Goal: Task Accomplishment & Management: Use online tool/utility

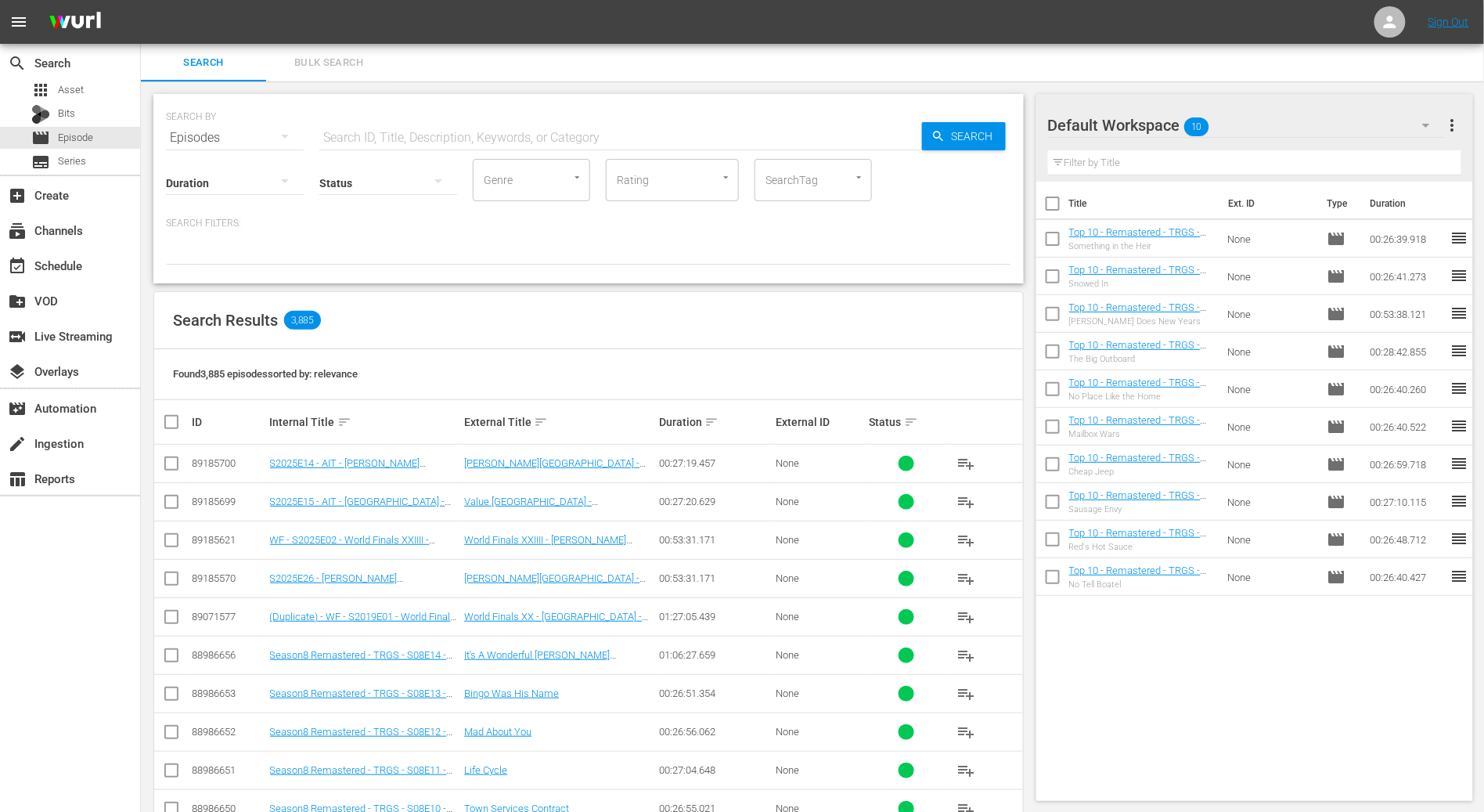
click at [426, 262] on div at bounding box center [588, 251] width 846 height 27
click at [67, 241] on div "subscriptions Channels" at bounding box center [70, 229] width 140 height 31
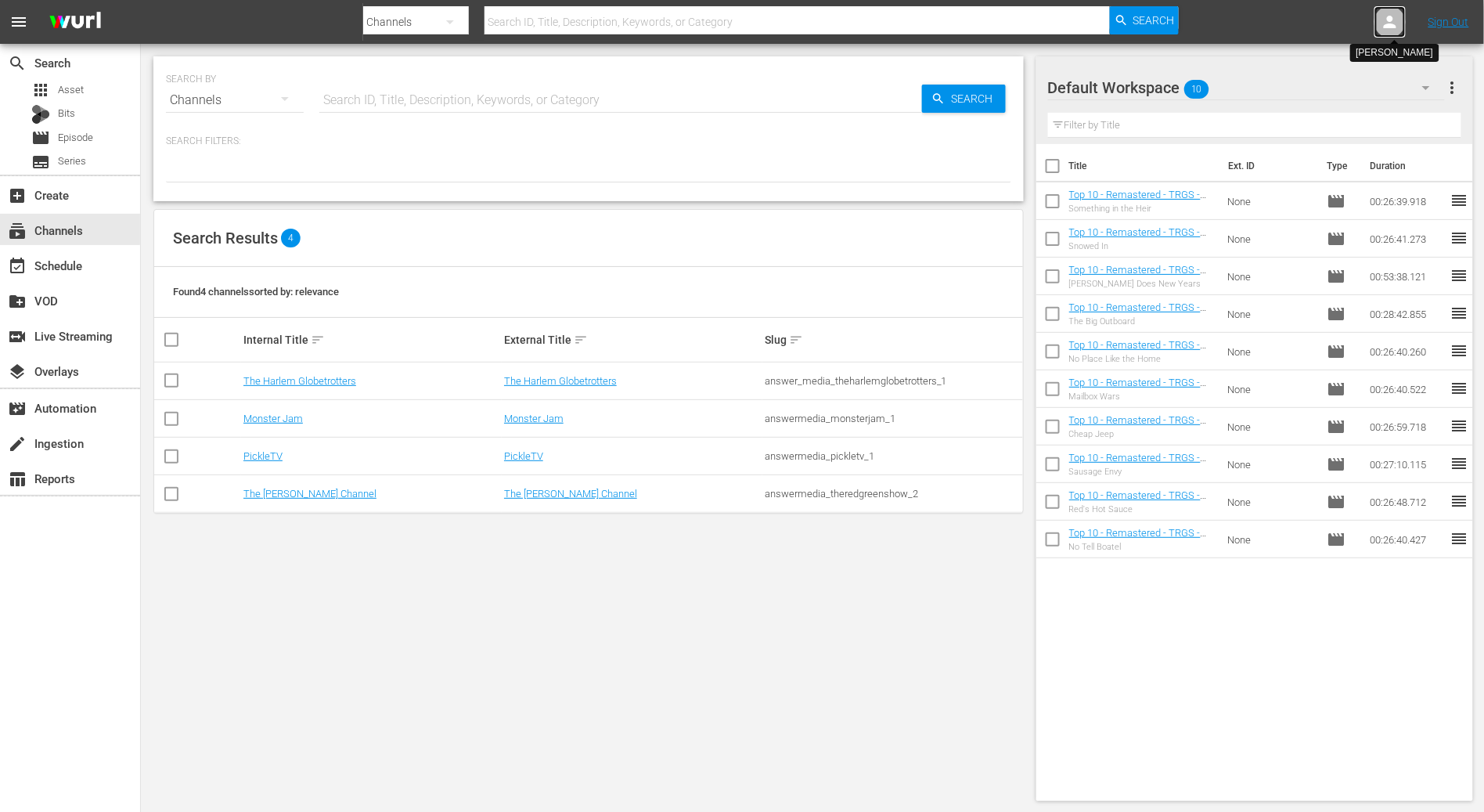
click at [1402, 22] on div at bounding box center [1390, 22] width 31 height 31
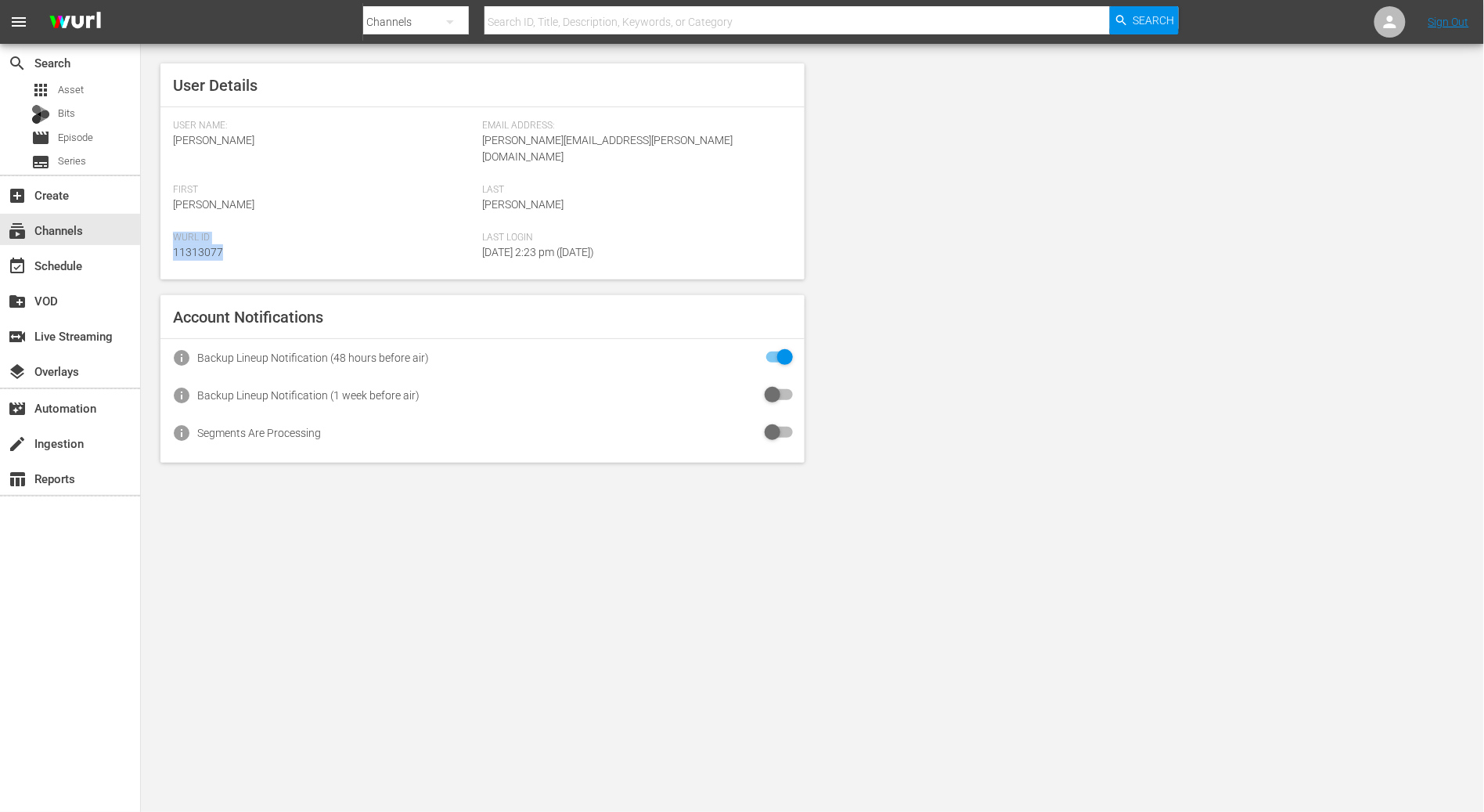
drag, startPoint x: 237, startPoint y: 231, endPoint x: 174, endPoint y: 219, distance: 64.1
click at [174, 231] on div "[PERSON_NAME] Id 11313077" at bounding box center [328, 255] width 310 height 48
click at [236, 231] on div "[PERSON_NAME] Id 11313077" at bounding box center [328, 255] width 310 height 48
drag, startPoint x: 229, startPoint y: 239, endPoint x: 179, endPoint y: 205, distance: 60.5
click at [179, 205] on div "User Name: [PERSON_NAME] Email Address: [PERSON_NAME][EMAIL_ADDRESS][PERSON_NAM…" at bounding box center [483, 200] width 619 height 160
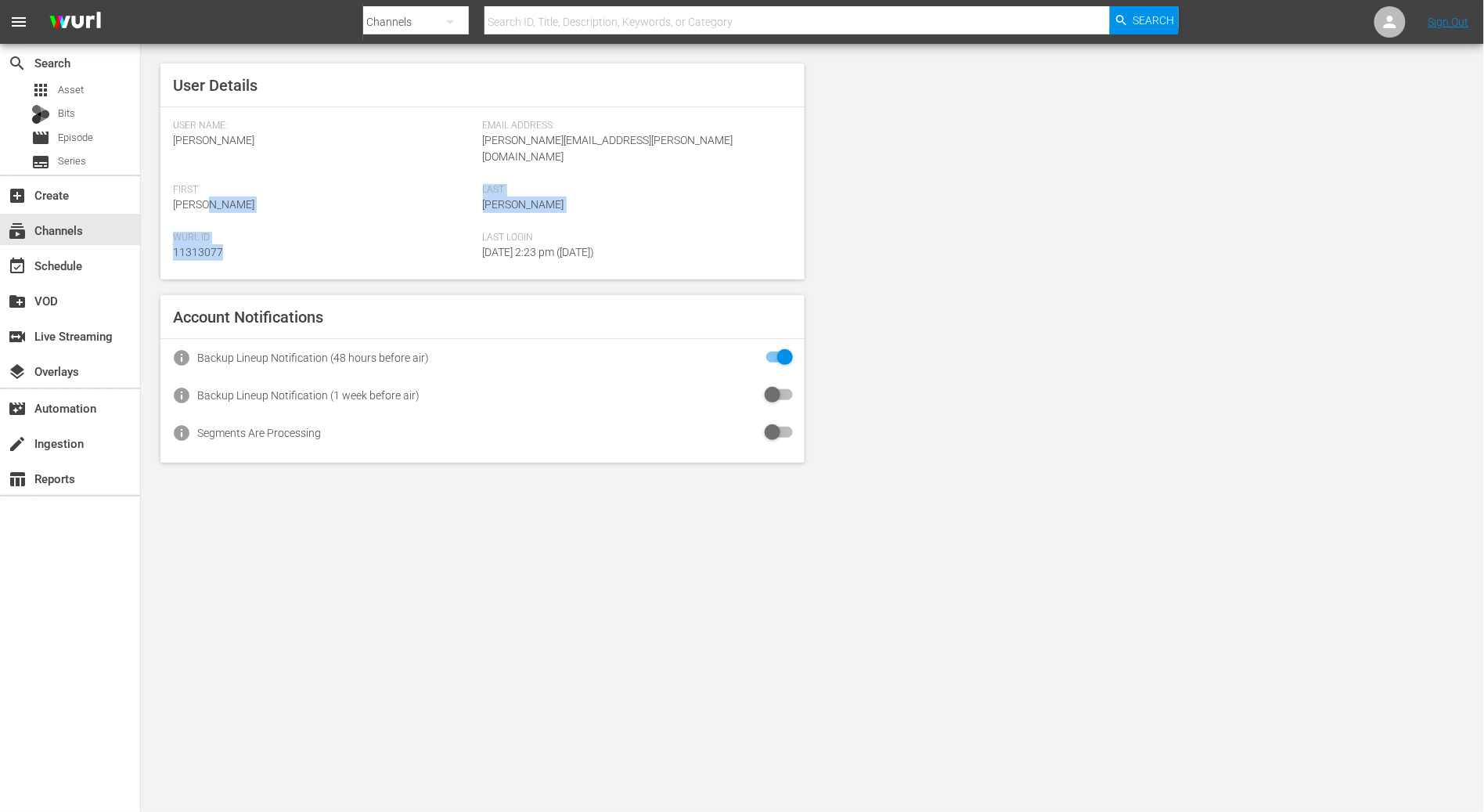
drag, startPoint x: 179, startPoint y: 205, endPoint x: 315, endPoint y: 234, distance: 139.1
click at [179, 205] on div "First [PERSON_NAME]" at bounding box center [328, 208] width 310 height 48
click at [780, 386] on input "checkbox" at bounding box center [776, 396] width 34 height 19
click at [772, 423] on input "checkbox" at bounding box center [776, 433] width 34 height 19
click at [58, 261] on div "event_available Schedule" at bounding box center [44, 263] width 88 height 14
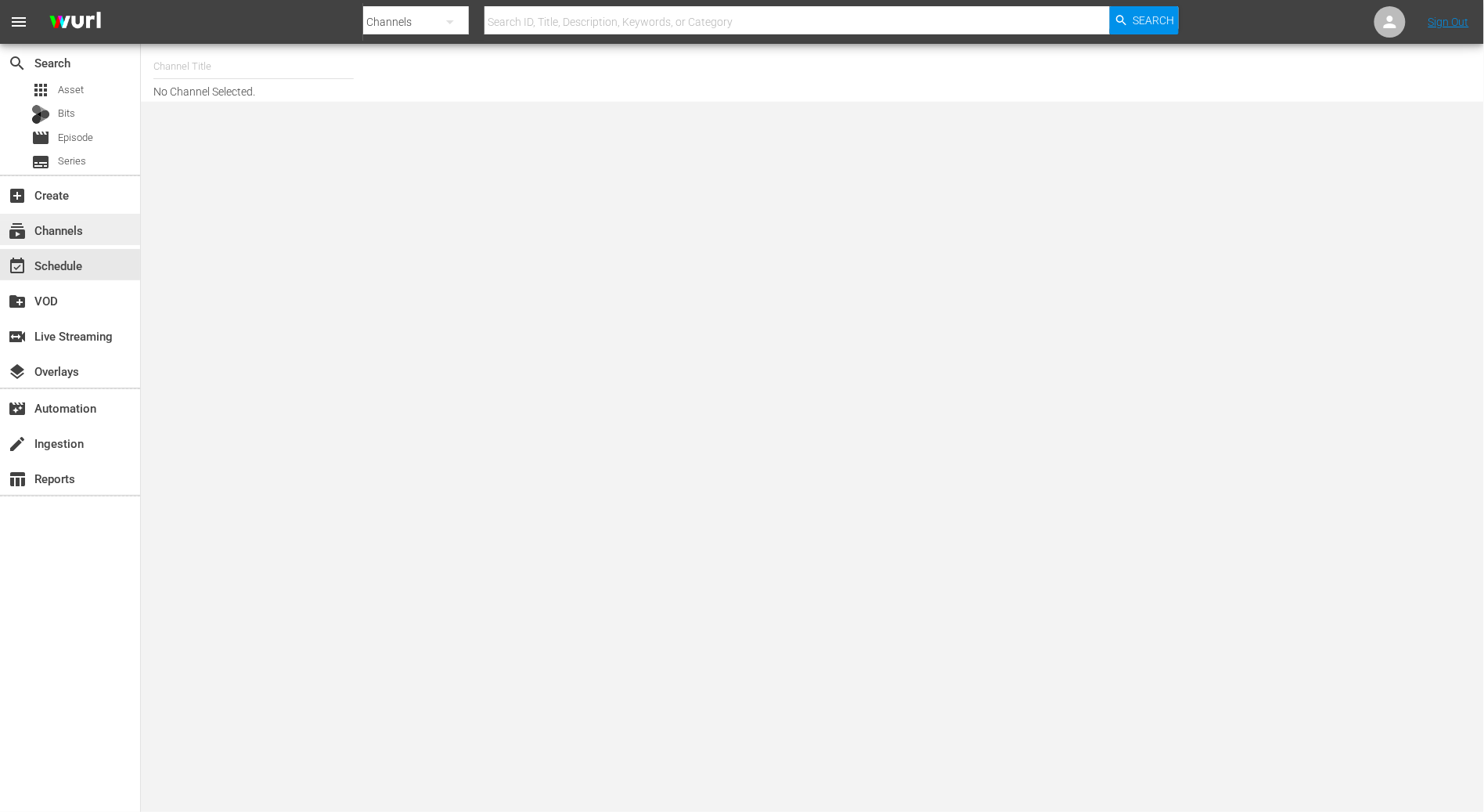
click at [71, 225] on div "subscriptions Channels" at bounding box center [44, 228] width 88 height 14
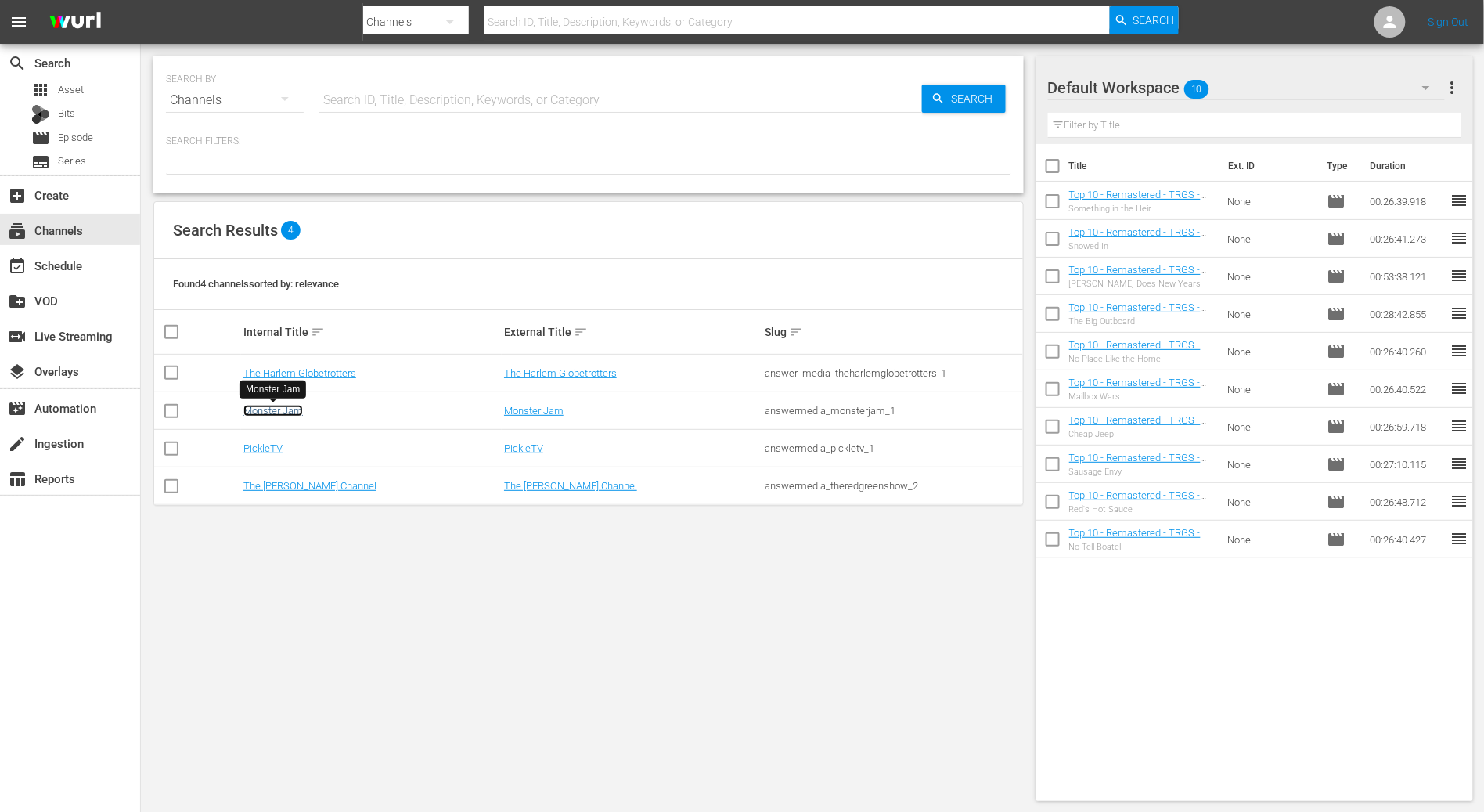
click at [286, 412] on link "Monster Jam" at bounding box center [273, 410] width 59 height 12
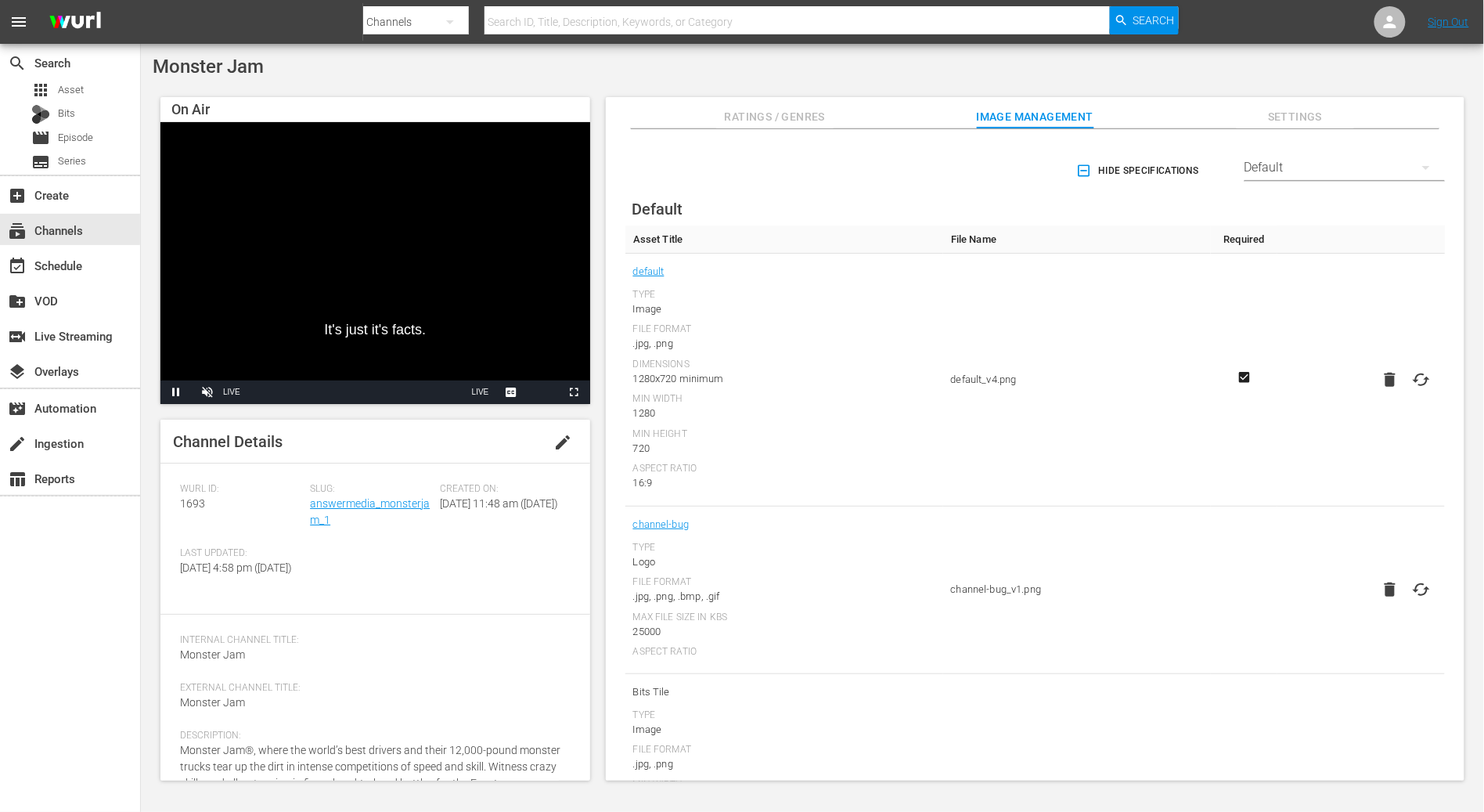
click at [594, 155] on div "On Air It's just it's facts. Video Player is loading. Pause Unmute Current Time…" at bounding box center [812, 431] width 1320 height 683
click at [569, 77] on div "Monster Jam On Air can do it, but there's also a little bit of luck that has to…" at bounding box center [812, 422] width 1343 height 758
click at [477, 62] on div "Monster Jam" at bounding box center [812, 66] width 1320 height 22
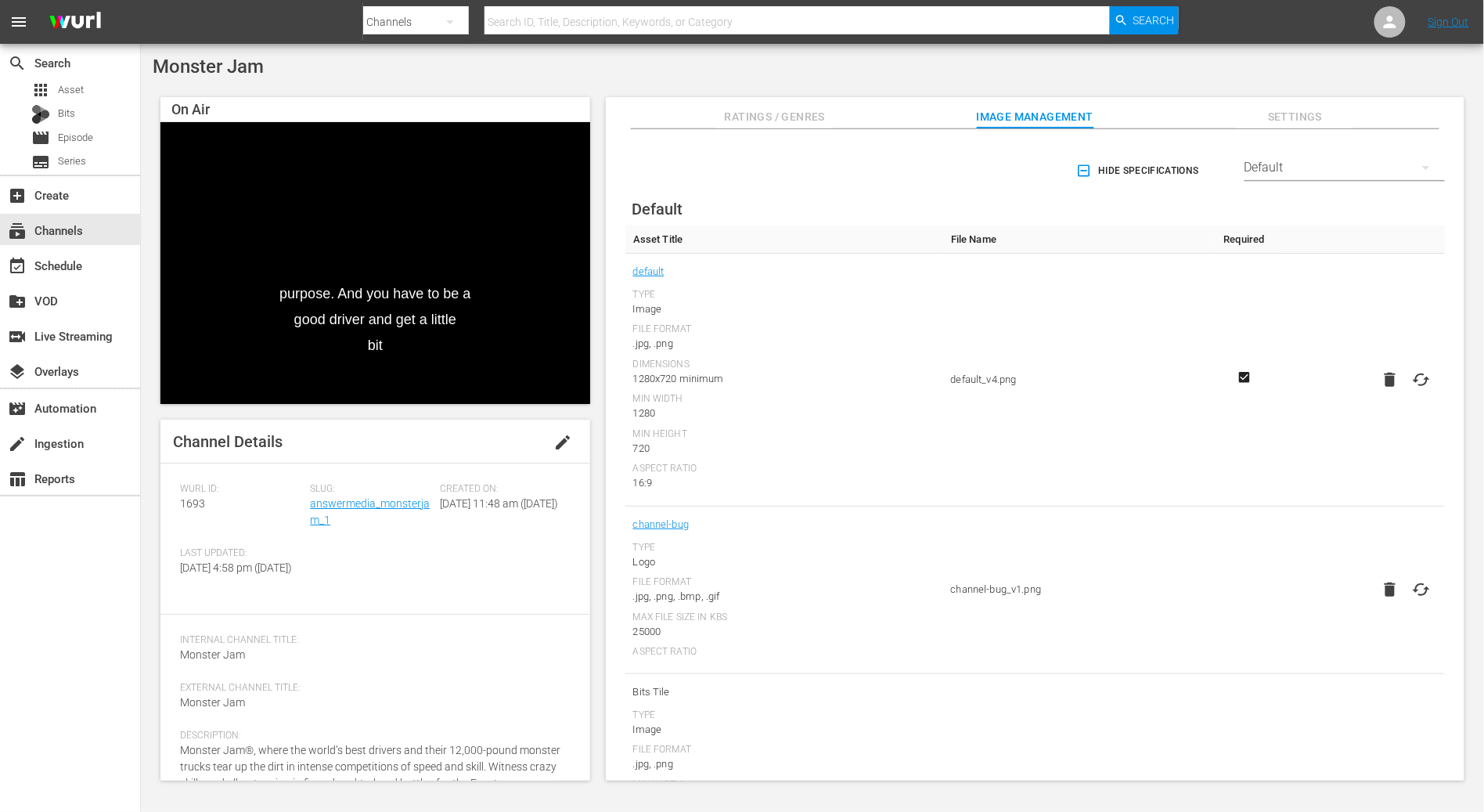
click at [233, 77] on span "Monster Jam" at bounding box center [207, 66] width 111 height 22
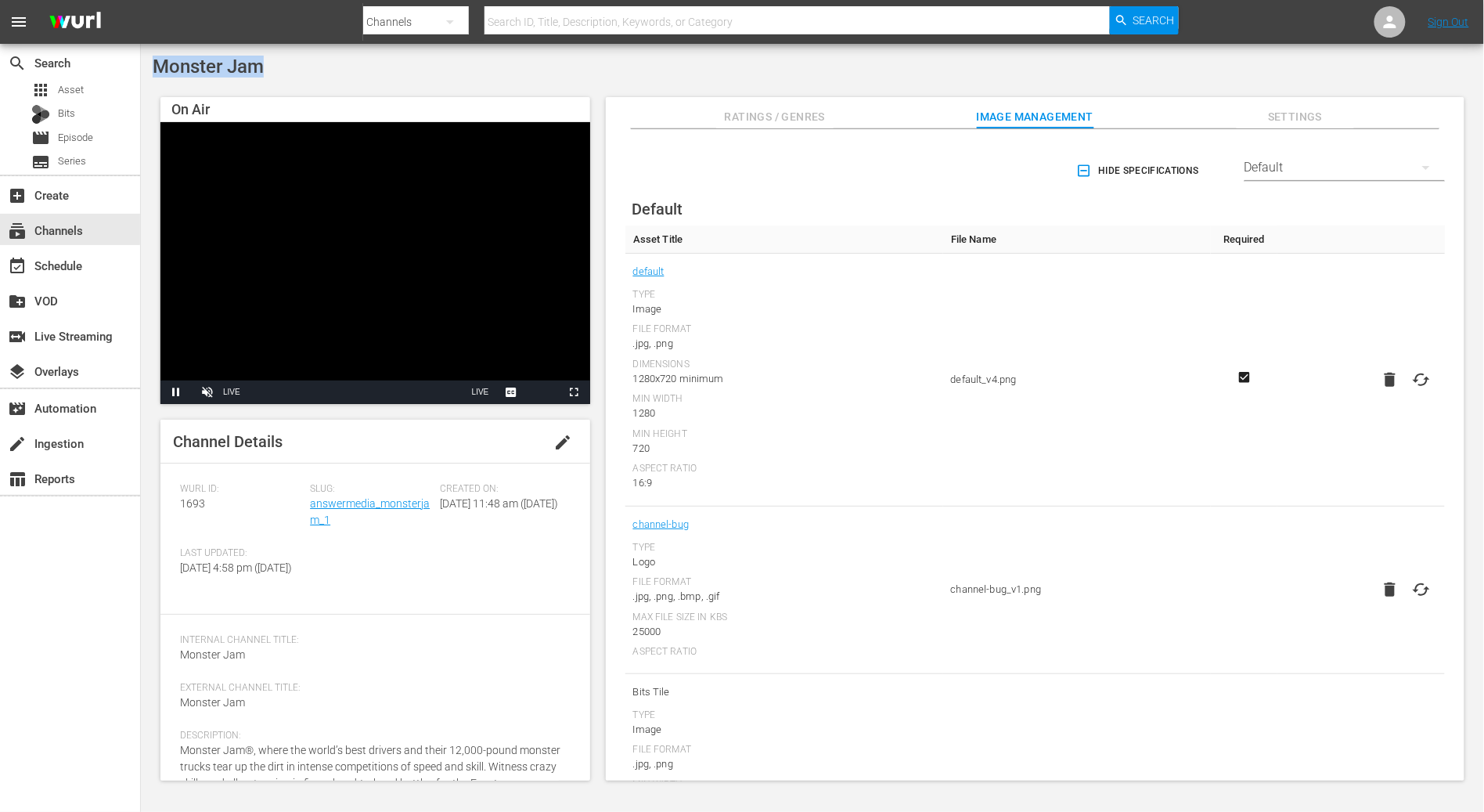
drag, startPoint x: 786, startPoint y: 65, endPoint x: 777, endPoint y: 65, distance: 9.0
click at [784, 65] on div "Monster Jam" at bounding box center [812, 66] width 1320 height 22
click at [102, 263] on div "event_available Schedule" at bounding box center [70, 264] width 140 height 31
